Goal: Communication & Community: Connect with others

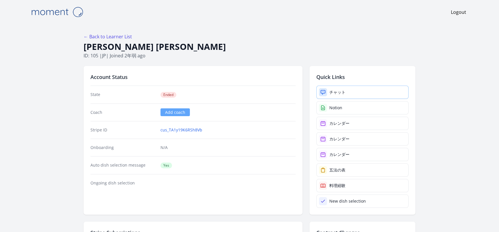
click at [351, 94] on link "チャット" at bounding box center [362, 92] width 92 height 13
click at [334, 93] on div "チャット" at bounding box center [337, 92] width 16 height 6
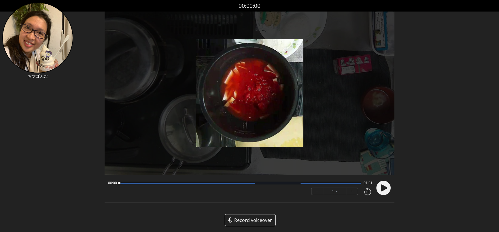
click at [383, 191] on icon at bounding box center [383, 187] width 15 height 15
click at [145, 184] on div at bounding box center [240, 182] width 242 height 3
click at [255, 184] on div at bounding box center [240, 182] width 242 height 3
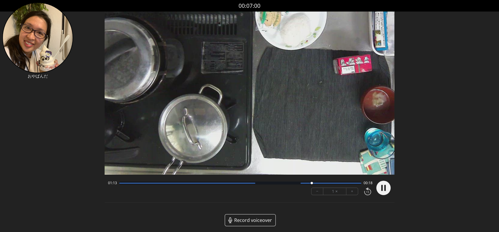
click at [330, 185] on div "01:13 00:18" at bounding box center [240, 183] width 264 height 5
click at [336, 184] on div at bounding box center [240, 182] width 242 height 3
click at [353, 184] on div at bounding box center [240, 182] width 242 height 3
click at [134, 183] on div at bounding box center [187, 183] width 136 height 1
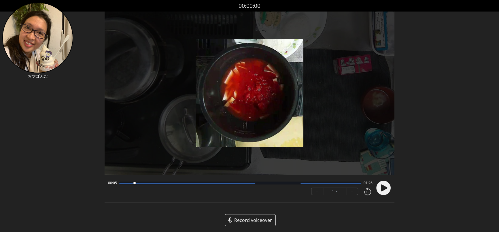
click at [386, 189] on circle at bounding box center [383, 188] width 14 height 14
click at [154, 185] on div "00:06 01:25" at bounding box center [240, 183] width 264 height 5
click at [158, 183] on div at bounding box center [240, 182] width 242 height 3
click at [177, 183] on div at bounding box center [187, 183] width 136 height 1
click at [192, 185] on div "00:23 01:08" at bounding box center [240, 183] width 264 height 5
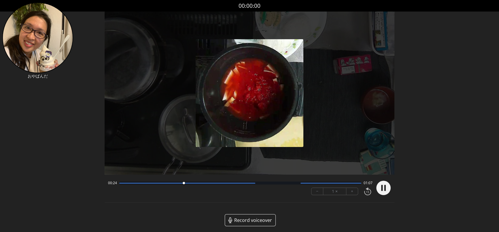
click at [214, 183] on div at bounding box center [187, 183] width 136 height 1
click at [240, 183] on div at bounding box center [187, 183] width 136 height 1
click at [252, 184] on div at bounding box center [240, 182] width 242 height 3
click at [267, 184] on div at bounding box center [240, 182] width 242 height 3
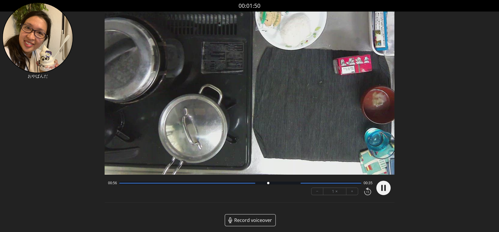
click at [291, 184] on div at bounding box center [240, 182] width 242 height 3
click at [308, 185] on div "01:05 00:26" at bounding box center [240, 183] width 264 height 5
click at [351, 184] on div at bounding box center [240, 182] width 242 height 3
click at [386, 189] on circle at bounding box center [383, 188] width 14 height 14
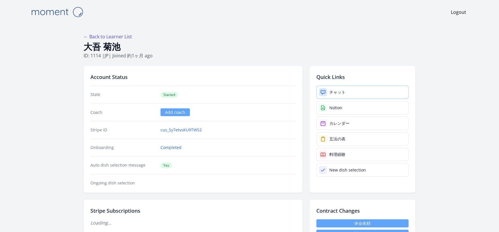
click at [333, 90] on div "チャット" at bounding box center [337, 92] width 16 height 6
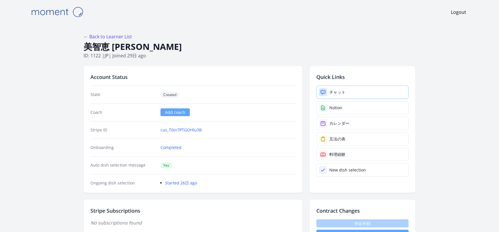
click at [335, 89] on link "チャット" at bounding box center [362, 92] width 92 height 13
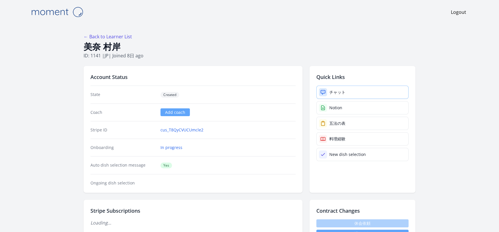
click at [345, 86] on link "チャット" at bounding box center [362, 92] width 92 height 13
click at [346, 87] on link "チャット" at bounding box center [362, 92] width 92 height 13
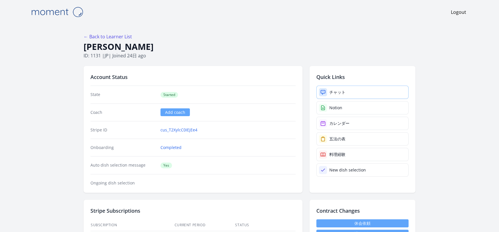
click at [338, 90] on div "チャット" at bounding box center [337, 92] width 16 height 6
